Goal: Task Accomplishment & Management: Complete application form

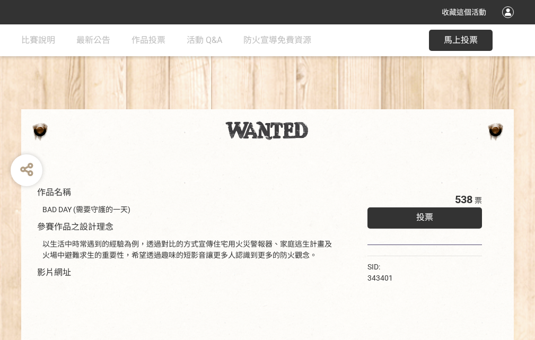
click at [510, 22] on div "收藏這個活動" at bounding box center [267, 12] width 535 height 24
click at [332, 105] on div "作品名稱 BAD DAY (需要守護的一天) 參賽作品之設計理念 以生活中時常遇到的經驗為例，透過對比的方式宣傳住宅用火災警報器、家庭逃生計畫及火場中避難求生…" at bounding box center [267, 247] width 535 height 446
click at [422, 215] on span "投票" at bounding box center [425, 217] width 17 height 10
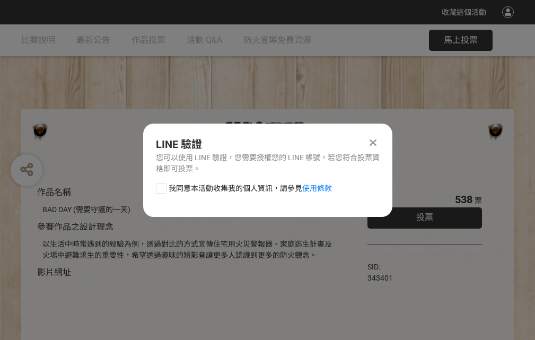
click at [160, 186] on div at bounding box center [161, 188] width 11 height 11
checkbox input "true"
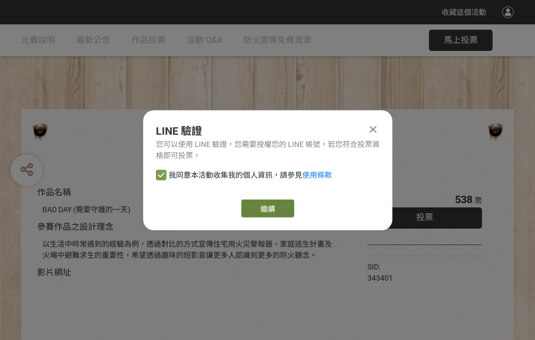
click at [267, 209] on link "繼續" at bounding box center [267, 209] width 53 height 18
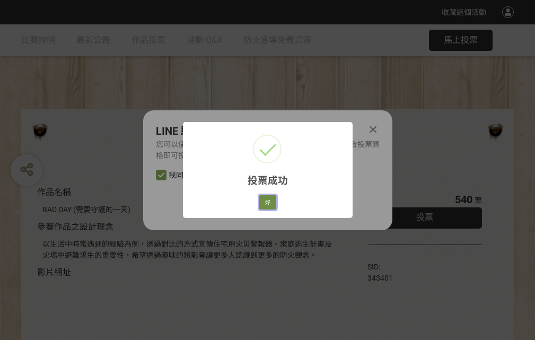
click at [265, 201] on button "好" at bounding box center [267, 202] width 17 height 15
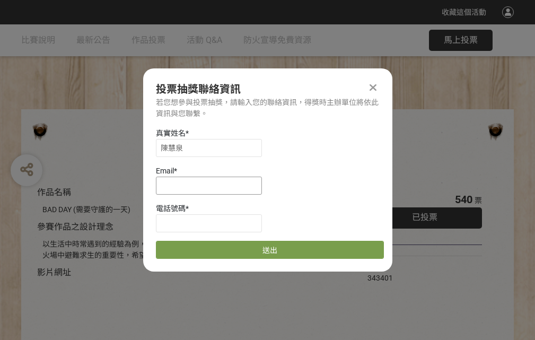
click at [212, 185] on input at bounding box center [209, 186] width 106 height 18
type input "[EMAIL_ADDRESS][DOMAIN_NAME]"
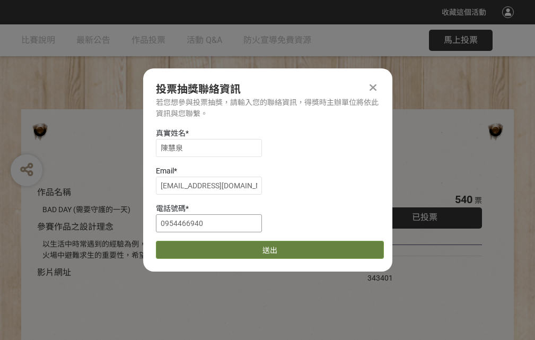
type input "0954466940"
click at [186, 246] on button "送出" at bounding box center [270, 250] width 228 height 18
